Goal: Transaction & Acquisition: Purchase product/service

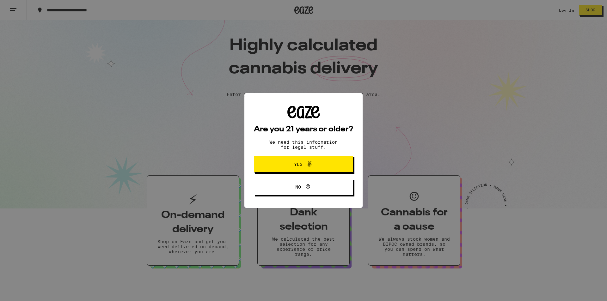
click at [322, 166] on span "Yes" at bounding box center [303, 164] width 48 height 8
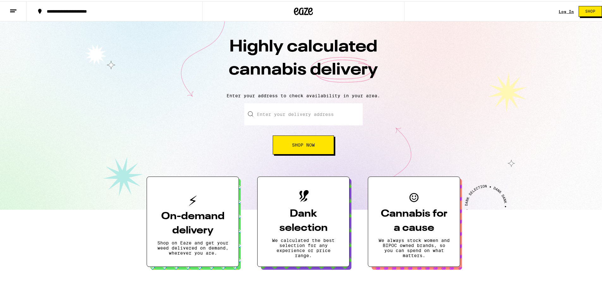
click at [326, 143] on button "Shop Now" at bounding box center [303, 143] width 61 height 19
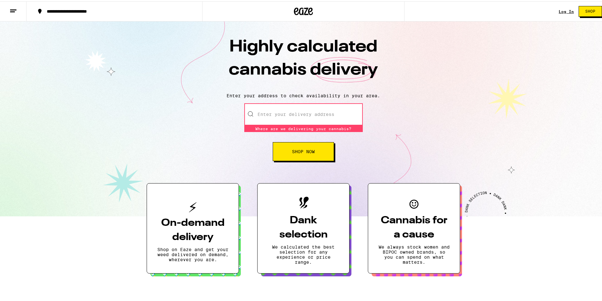
click at [565, 9] on link "Log In" at bounding box center [566, 10] width 15 height 4
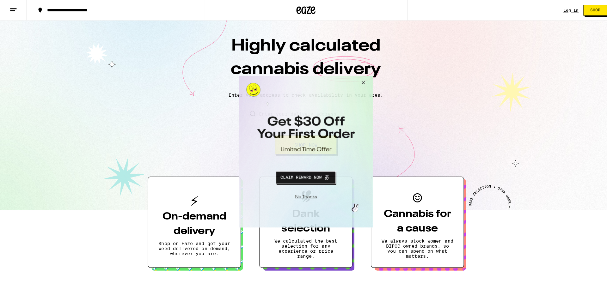
click at [365, 84] on button "Close Modal" at bounding box center [360, 83] width 17 height 15
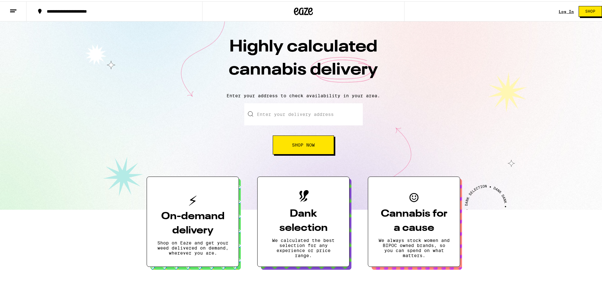
click at [289, 116] on input "Enter your delivery address" at bounding box center [303, 113] width 118 height 22
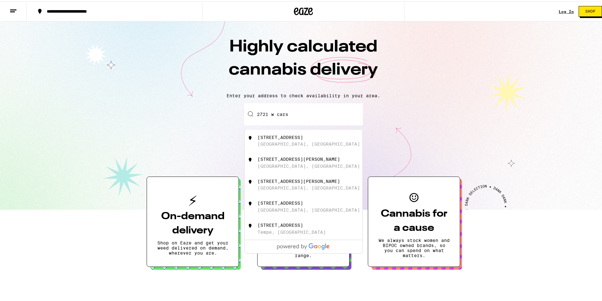
click at [287, 145] on div "[GEOGRAPHIC_DATA], [GEOGRAPHIC_DATA]" at bounding box center [309, 142] width 102 height 5
type input "[STREET_ADDRESS]"
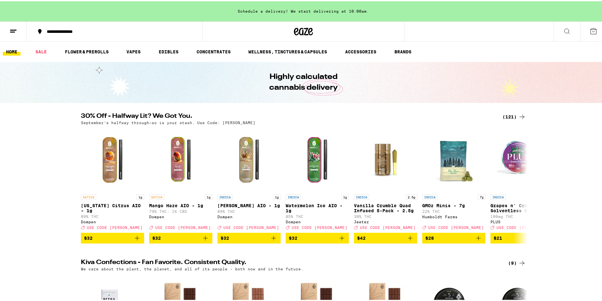
click at [514, 117] on div "(121)" at bounding box center [513, 116] width 23 height 8
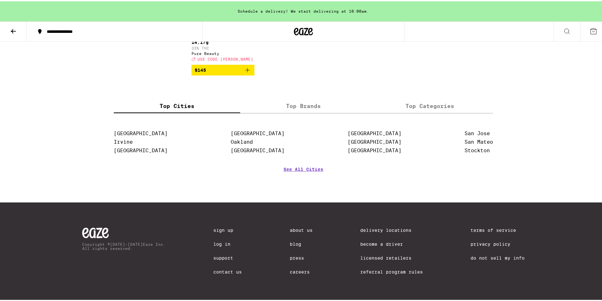
scroll to position [2927, 0]
